Goal: Task Accomplishment & Management: Complete application form

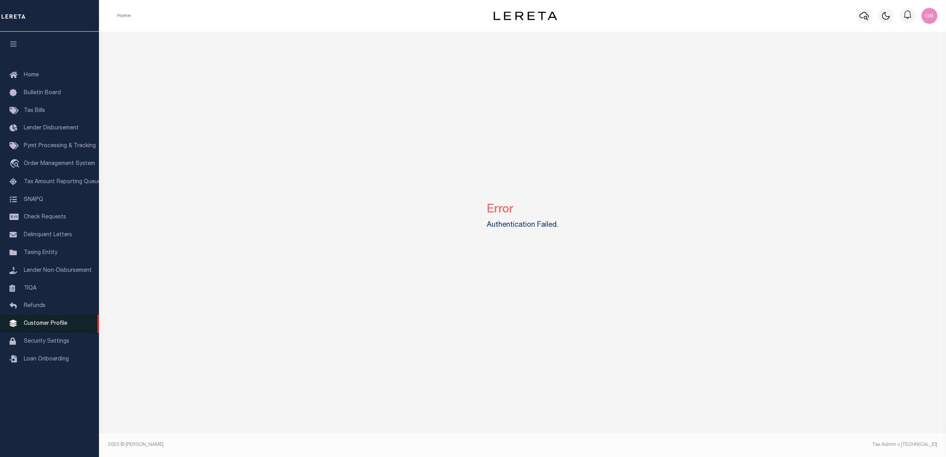
drag, startPoint x: 40, startPoint y: 329, endPoint x: 49, endPoint y: 329, distance: 9.1
click at [40, 327] on span "Customer Profile" at bounding box center [46, 324] width 44 height 6
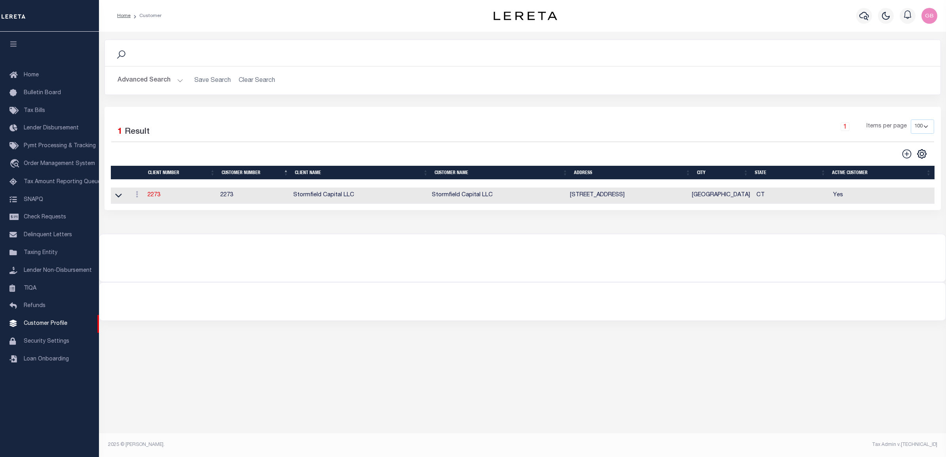
click at [162, 194] on td "2273" at bounding box center [180, 196] width 73 height 16
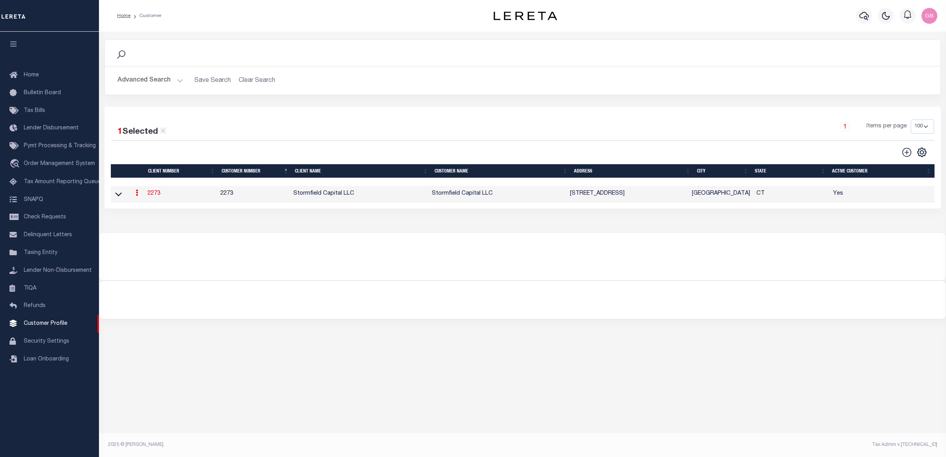
click at [160, 196] on link "2273" at bounding box center [154, 194] width 13 height 6
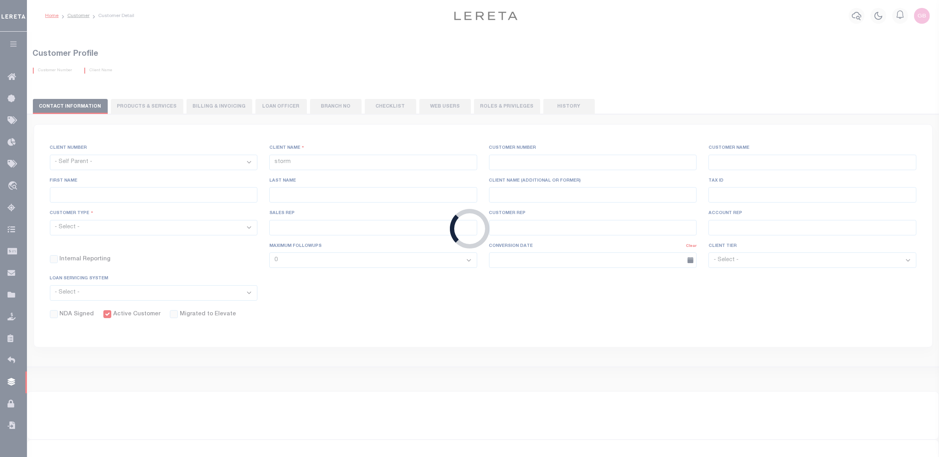
select select
type input "Stormfield Capital LLC"
type input "2273"
type input "Stormfield Capital LLC"
type input "Debra"
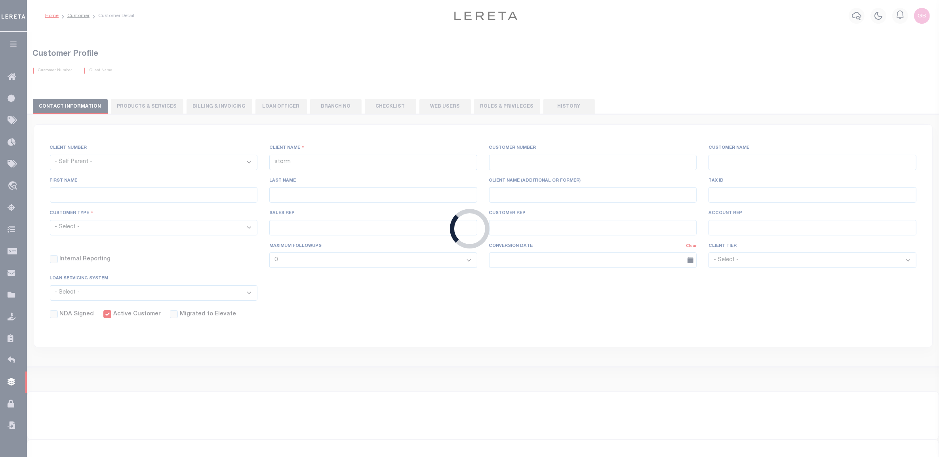
type input "Dorin"
type input "John Stachowsky"
type input "Debbie Vecellio"
select select "OTH"
checkbox input "true"
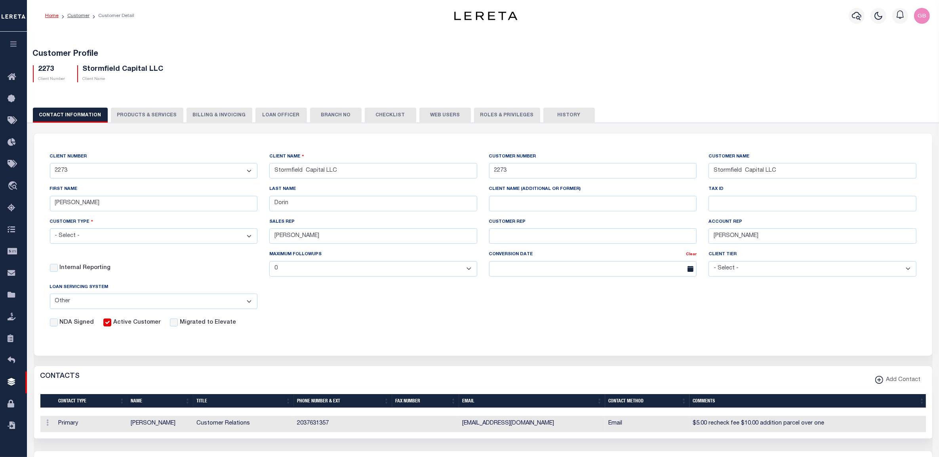
click at [141, 111] on button "PRODUCTS & SERVICES" at bounding box center [147, 115] width 72 height 15
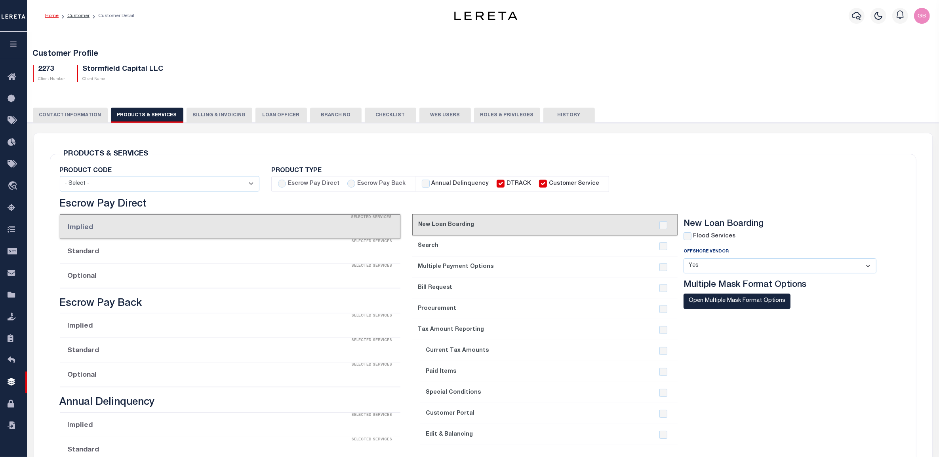
select select "STX"
radio input "true"
checkbox input "true"
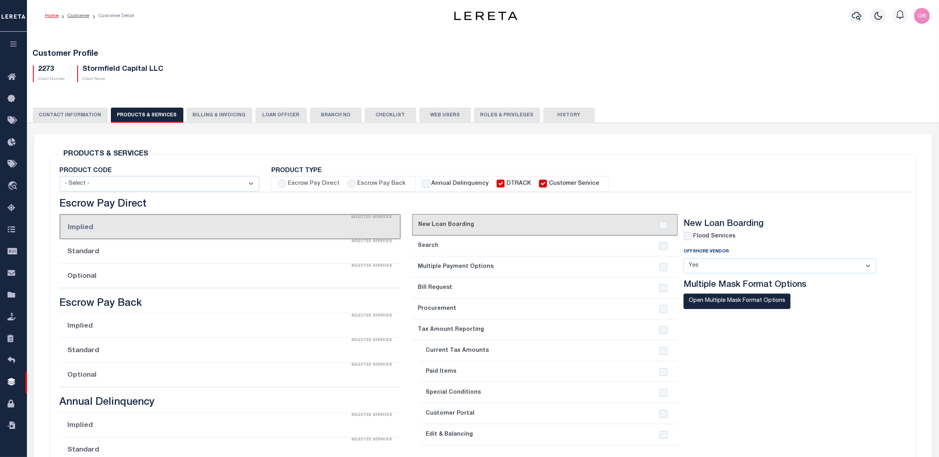
checkbox input "true"
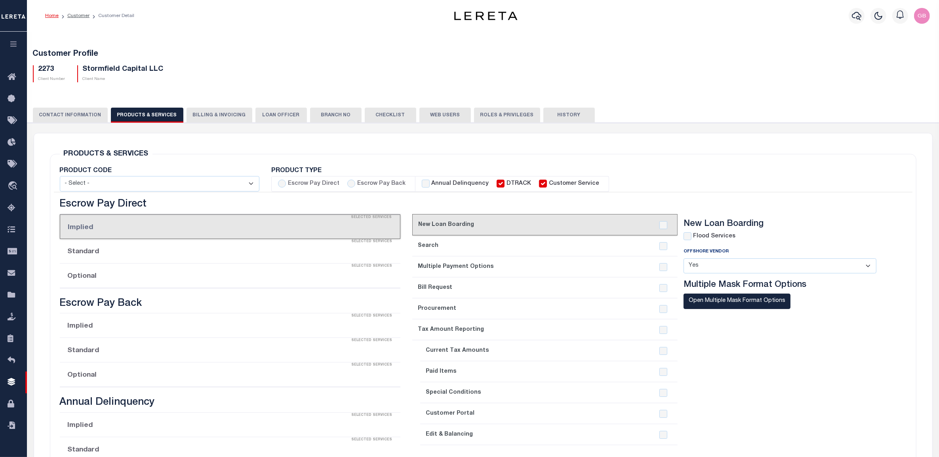
checkbox input "true"
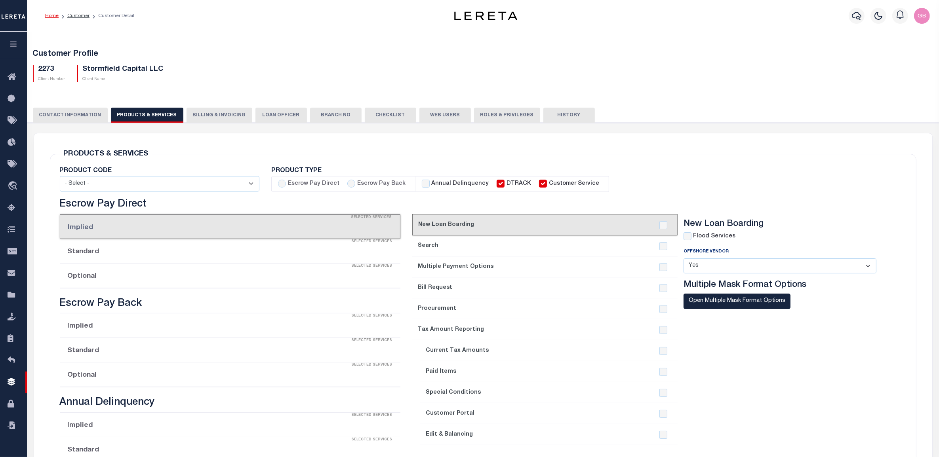
checkbox input "true"
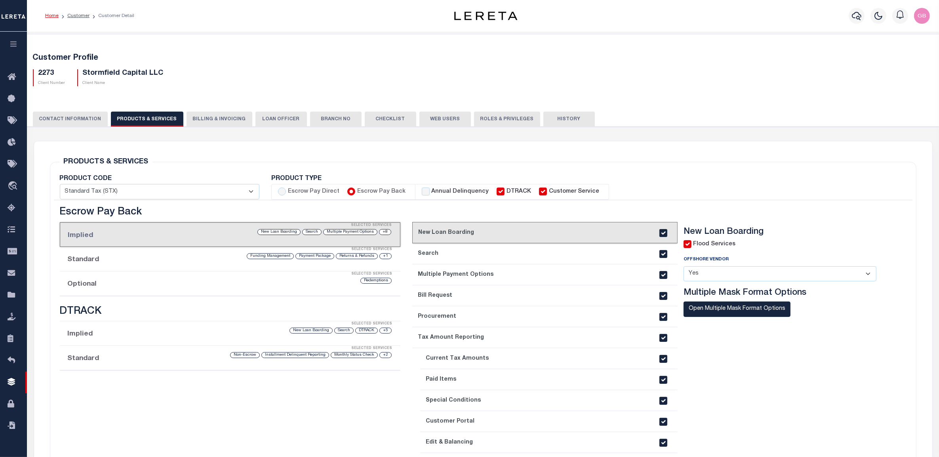
click at [312, 289] on li "Optional Selected Services Redemptions" at bounding box center [230, 284] width 341 height 25
